Goal: Task Accomplishment & Management: Use online tool/utility

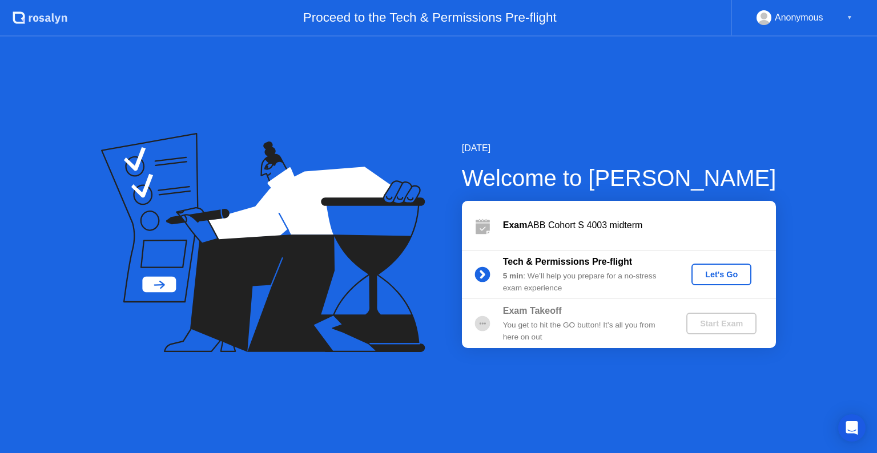
click at [724, 276] on div "Let's Go" at bounding box center [721, 274] width 51 height 9
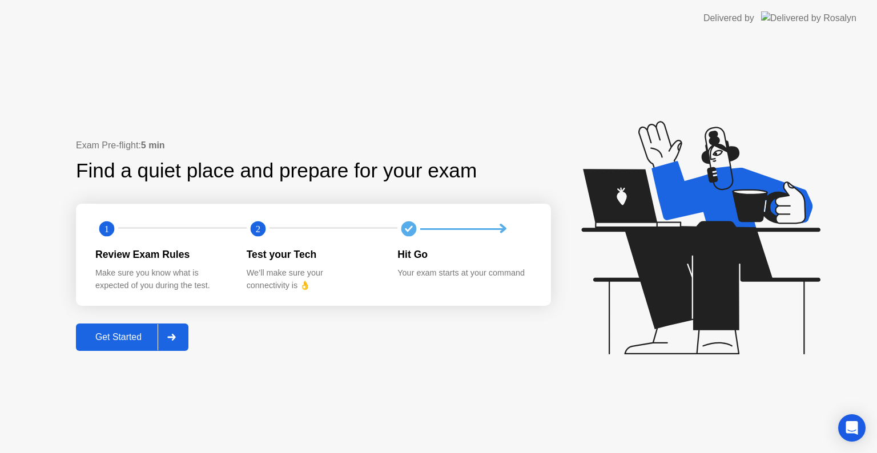
click at [129, 338] on div "Get Started" at bounding box center [118, 337] width 78 height 10
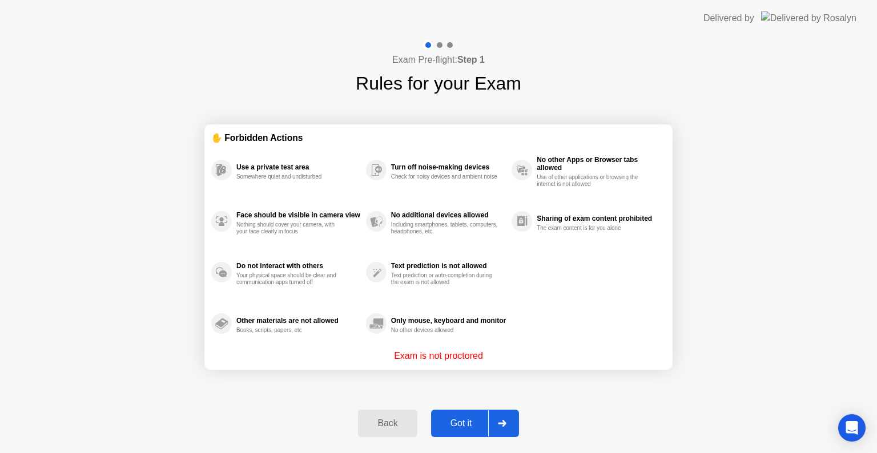
click at [437, 420] on div "Got it" at bounding box center [462, 424] width 54 height 10
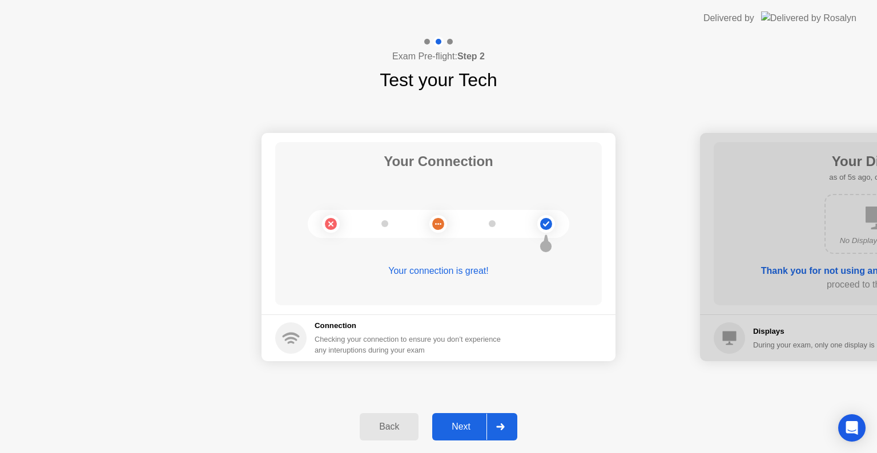
click at [448, 415] on button "Next" at bounding box center [474, 426] width 85 height 27
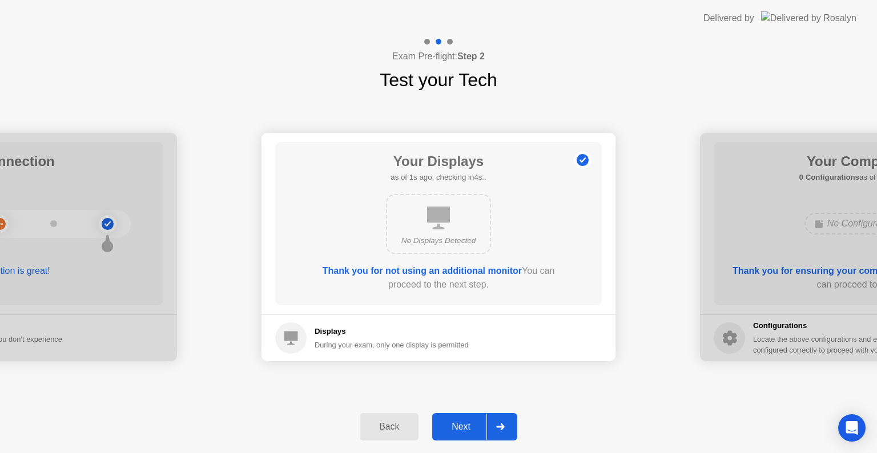
click at [448, 415] on button "Next" at bounding box center [474, 426] width 85 height 27
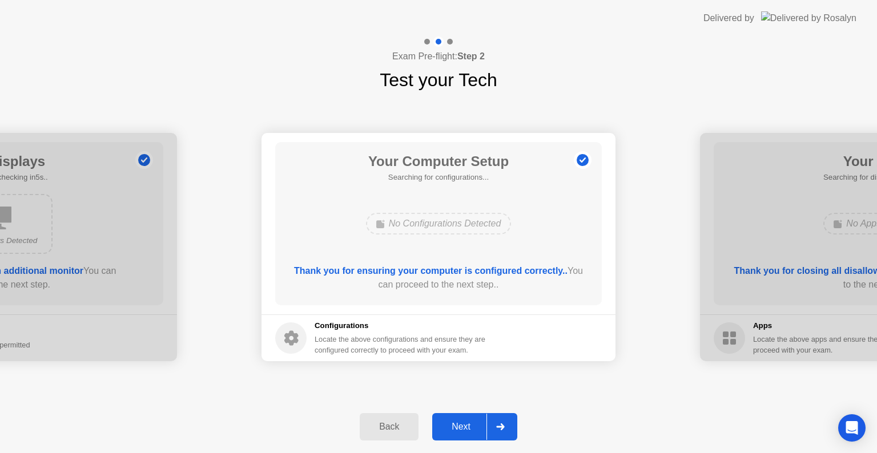
click at [448, 415] on button "Next" at bounding box center [474, 426] width 85 height 27
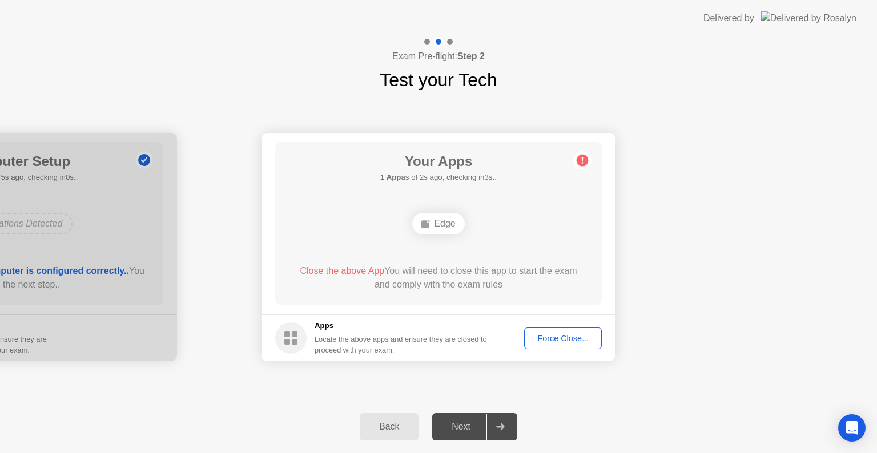
click at [366, 268] on span "Close the above App" at bounding box center [342, 271] width 85 height 10
click at [549, 343] on div "Force Close..." at bounding box center [563, 338] width 70 height 9
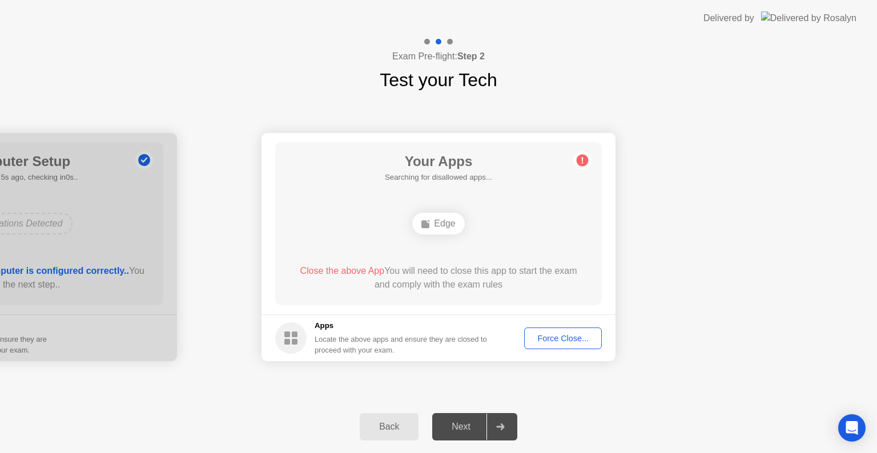
click at [533, 343] on div "Force Close..." at bounding box center [563, 338] width 70 height 9
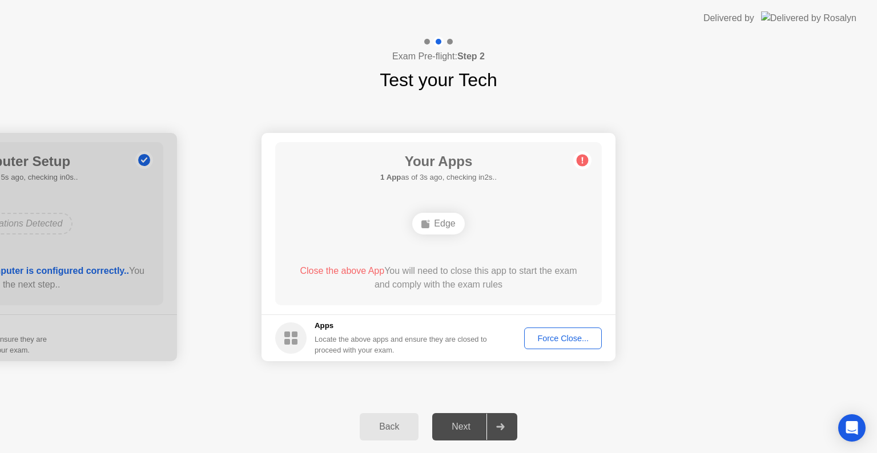
click at [536, 334] on div "Force Close..." at bounding box center [563, 338] width 70 height 9
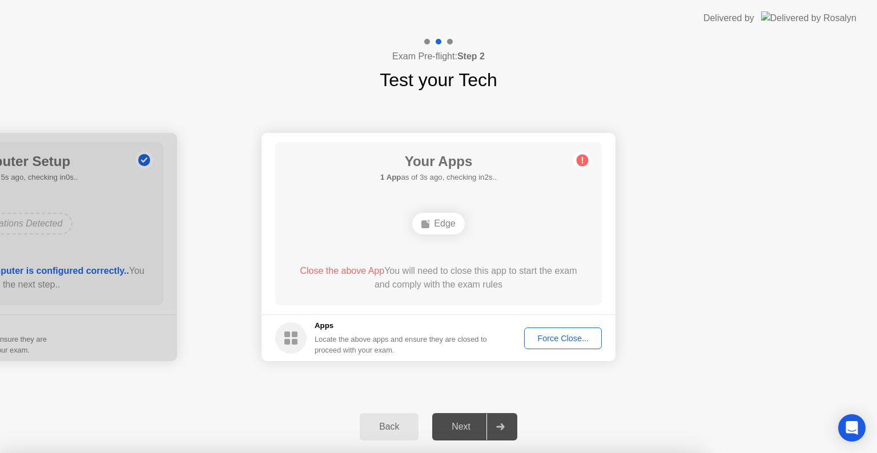
click at [536, 453] on div at bounding box center [438, 453] width 877 height 0
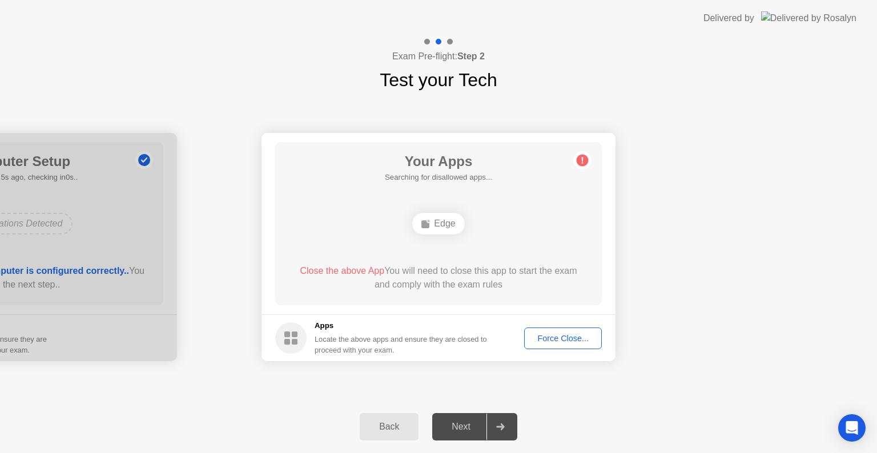
click at [553, 330] on button "Force Close..." at bounding box center [563, 339] width 78 height 22
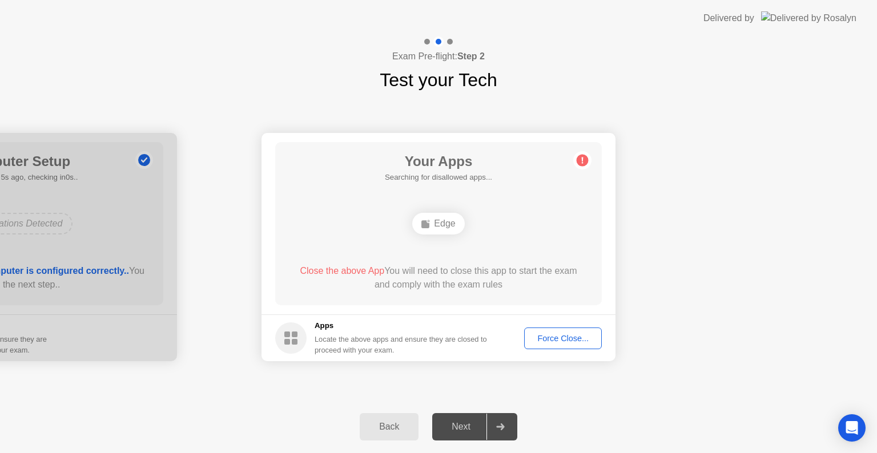
click at [582, 162] on icon at bounding box center [583, 161] width 2 height 6
click at [542, 343] on div "Force Close..." at bounding box center [563, 338] width 70 height 9
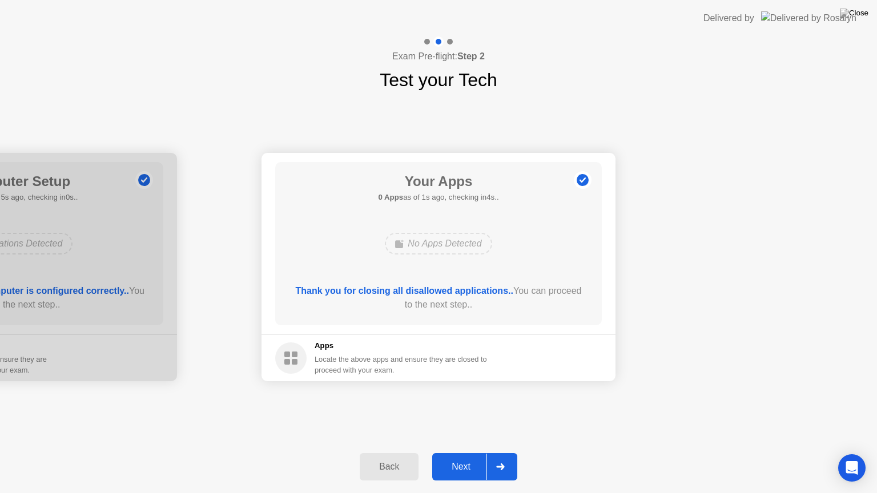
click at [464, 453] on div "Next" at bounding box center [461, 467] width 51 height 10
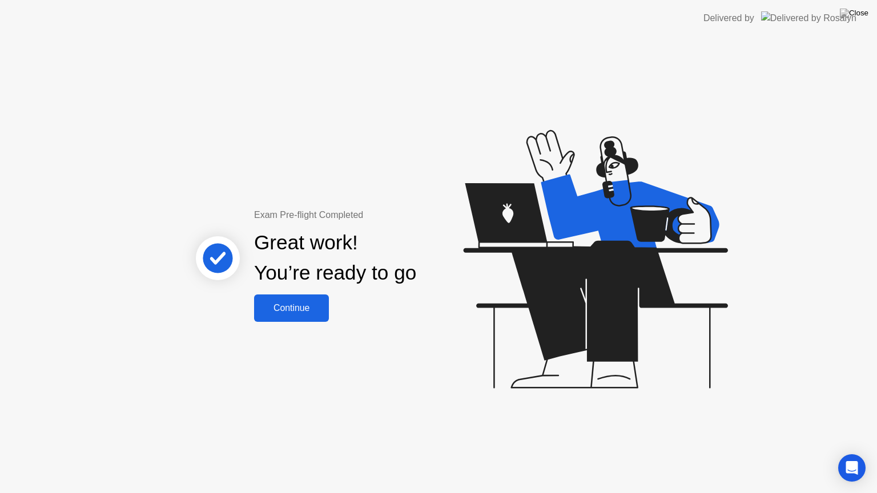
click at [279, 298] on button "Continue" at bounding box center [291, 308] width 75 height 27
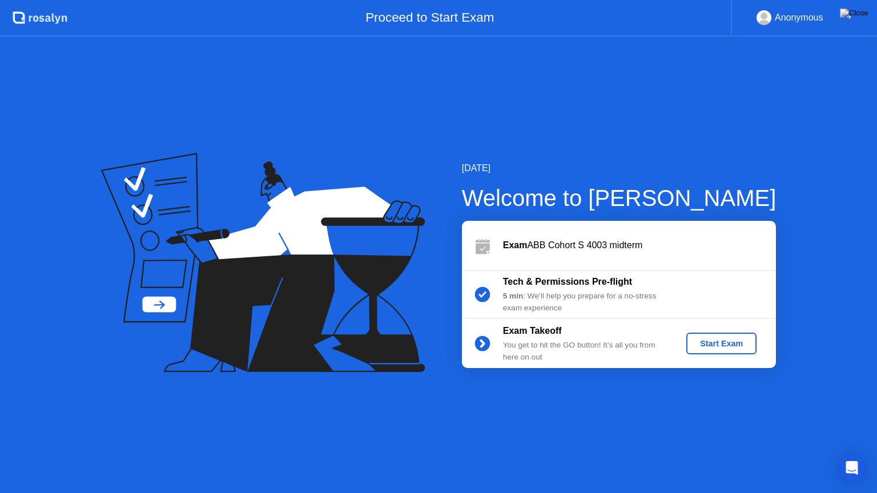
click at [735, 340] on div "Start Exam" at bounding box center [721, 343] width 61 height 9
